Goal: Information Seeking & Learning: Learn about a topic

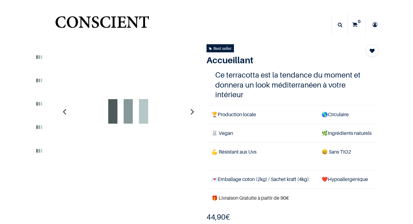
scroll to position [66, 0]
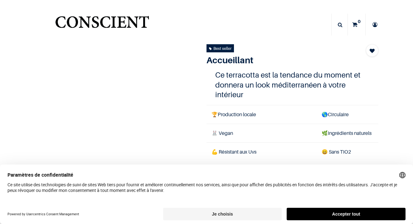
scroll to position [1, 0]
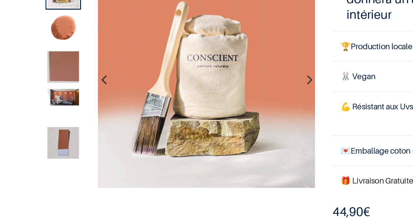
scroll to position [29, 0]
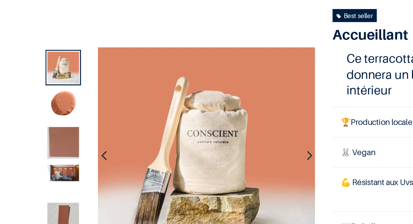
scroll to position [32, 0]
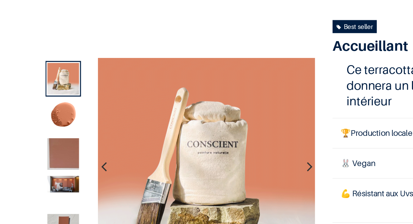
click at [39, 71] on img at bounding box center [39, 72] width 20 height 20
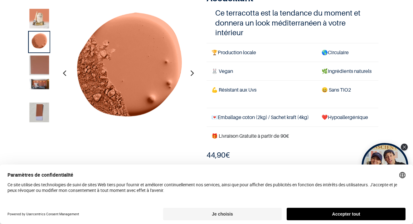
scroll to position [23, 0]
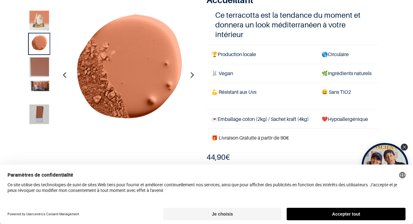
scroll to position [42, 0]
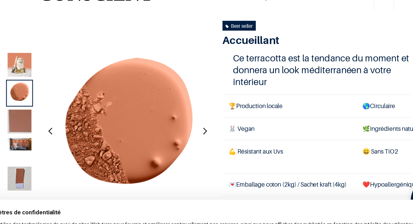
scroll to position [27, 0]
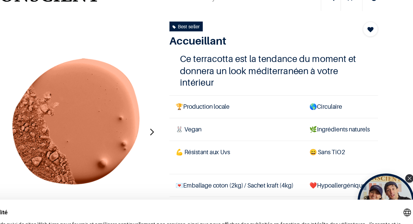
scroll to position [107, 0]
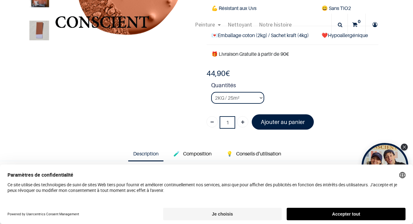
scroll to position [62, 0]
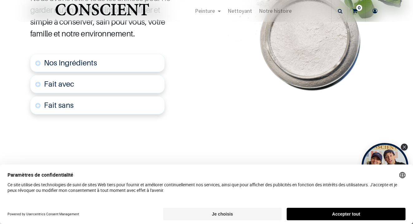
scroll to position [412, 0]
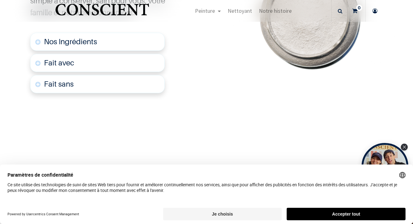
click at [120, 51] on link "Nos Ingrédients" at bounding box center [97, 42] width 134 height 18
